Goal: Task Accomplishment & Management: Complete application form

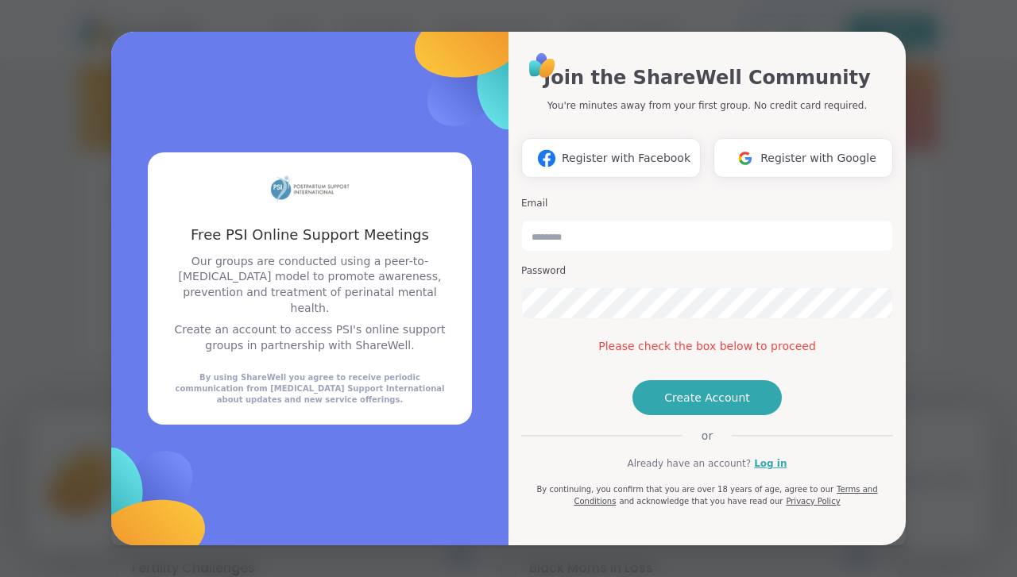
click at [736, 406] on span "Create Account" at bounding box center [707, 398] width 86 height 16
click at [653, 220] on input "email" at bounding box center [707, 236] width 372 height 32
click at [713, 406] on span "Create Account" at bounding box center [707, 398] width 86 height 16
click at [730, 406] on span "Create Account" at bounding box center [707, 398] width 86 height 16
click at [724, 406] on span "Create Account" at bounding box center [707, 398] width 86 height 16
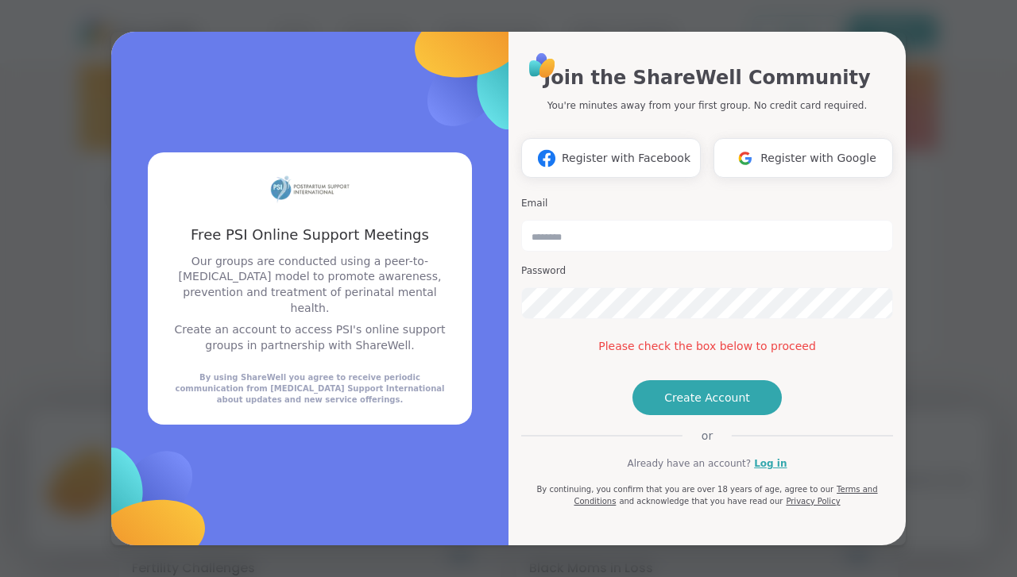
click at [712, 406] on span "Create Account" at bounding box center [707, 398] width 86 height 16
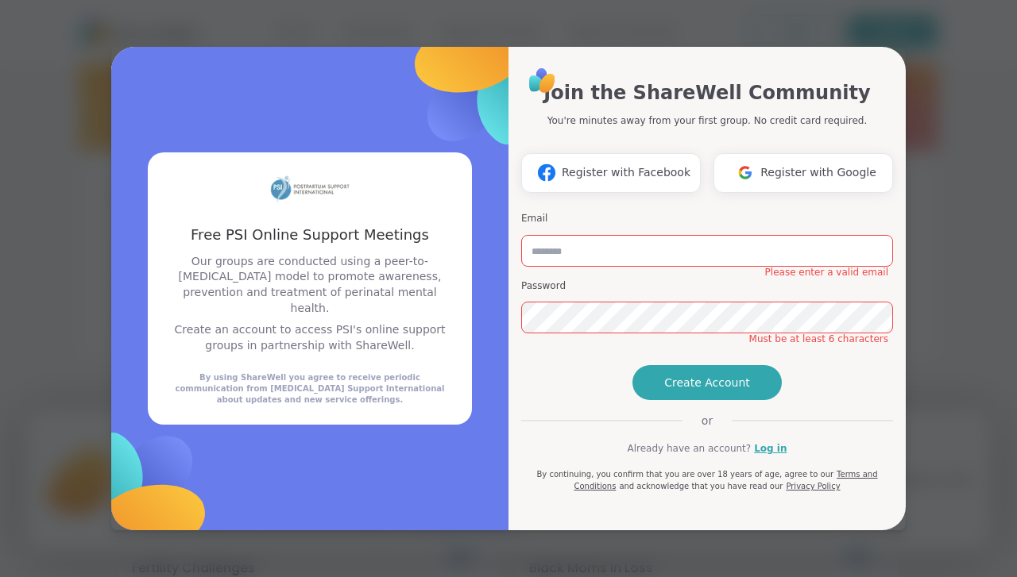
click at [658, 280] on h3 "Password" at bounding box center [707, 287] width 372 height 14
click at [683, 235] on input "email" at bounding box center [707, 251] width 372 height 32
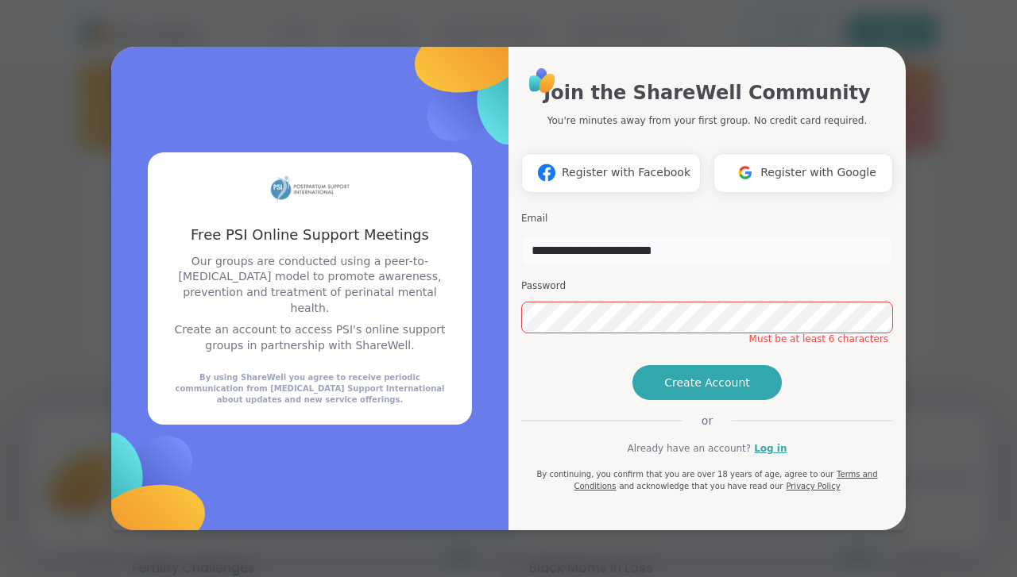
type input "**********"
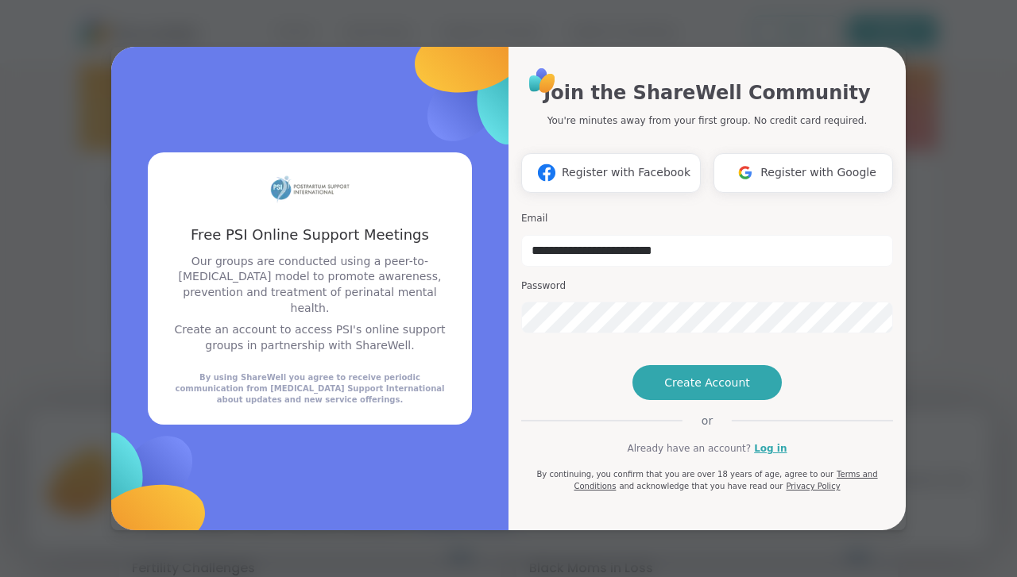
click at [716, 400] on button "Create Account" at bounding box center [706, 382] width 149 height 35
